Goal: Information Seeking & Learning: Find specific fact

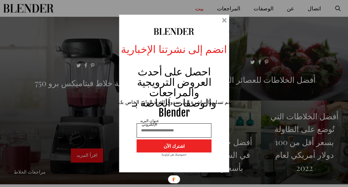
click at [226, 18] on div at bounding box center [174, 93] width 110 height 158
click at [224, 21] on div at bounding box center [224, 20] width 5 height 5
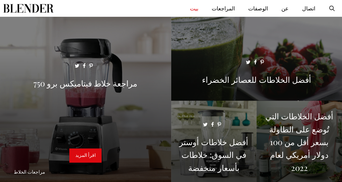
click at [194, 4] on link "بيت" at bounding box center [194, 8] width 22 height 17
click at [330, 8] on link "شريط البحث المفتوح" at bounding box center [332, 8] width 20 height 17
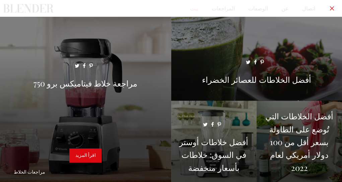
click at [310, 9] on input "أساسي" at bounding box center [171, 8] width 342 height 17
type input "*"
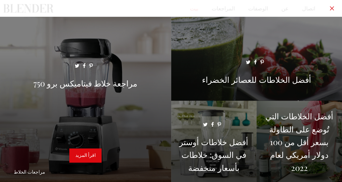
type input "*"
type input "**********"
